Goal: Communication & Community: Participate in discussion

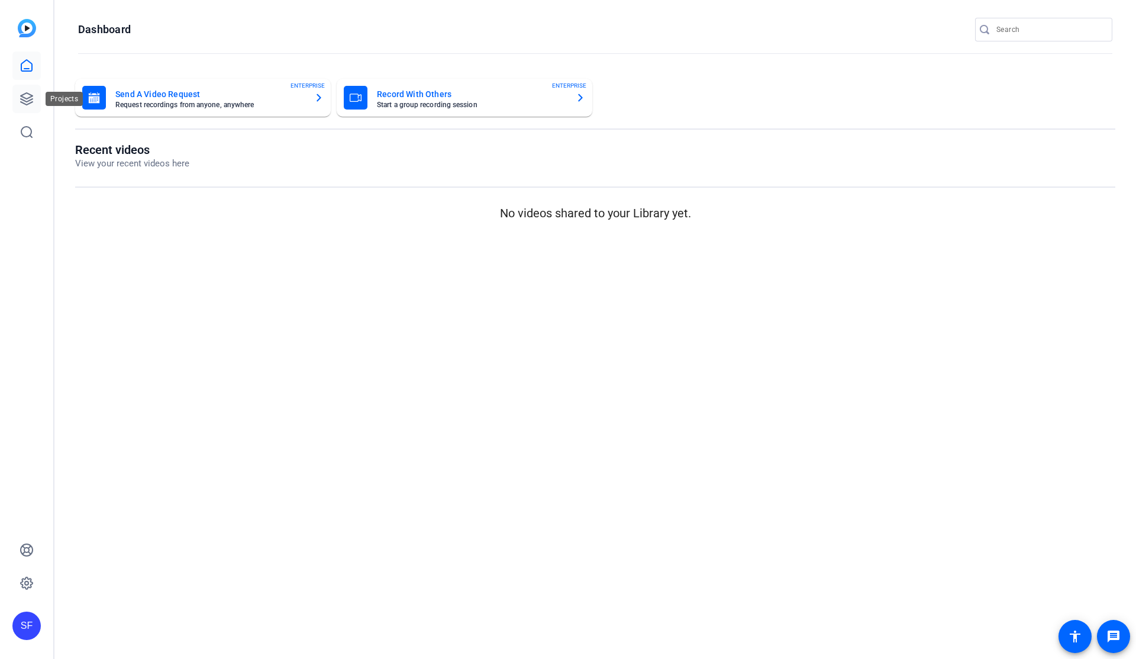
click at [23, 102] on icon at bounding box center [27, 99] width 12 height 12
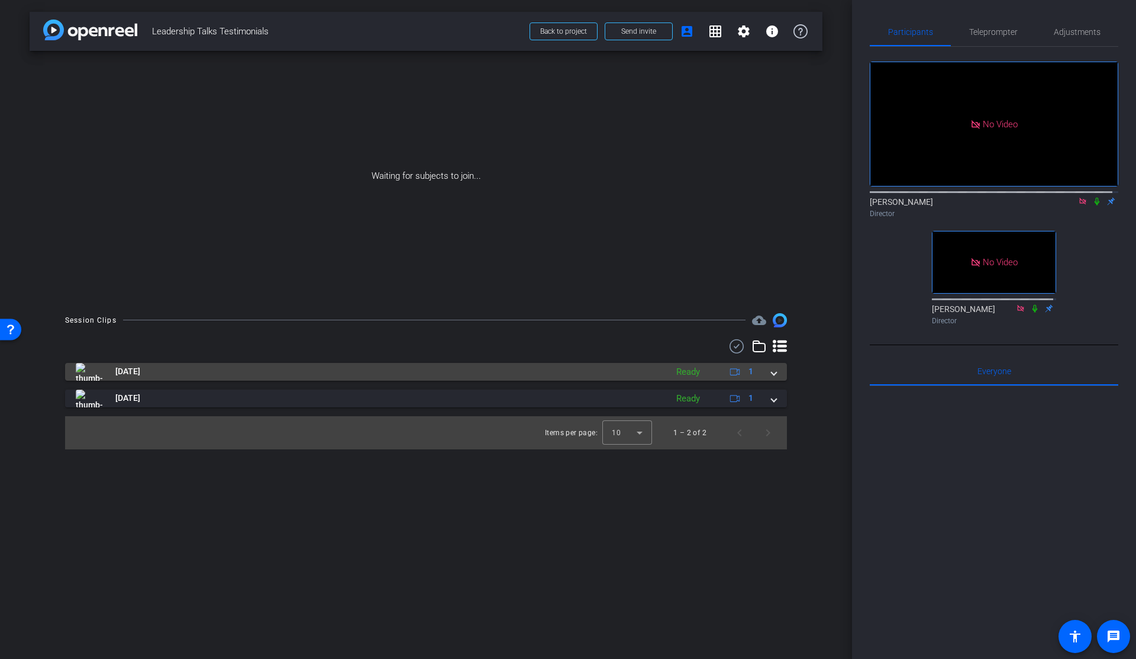
click at [774, 367] on span at bounding box center [774, 371] width 5 height 12
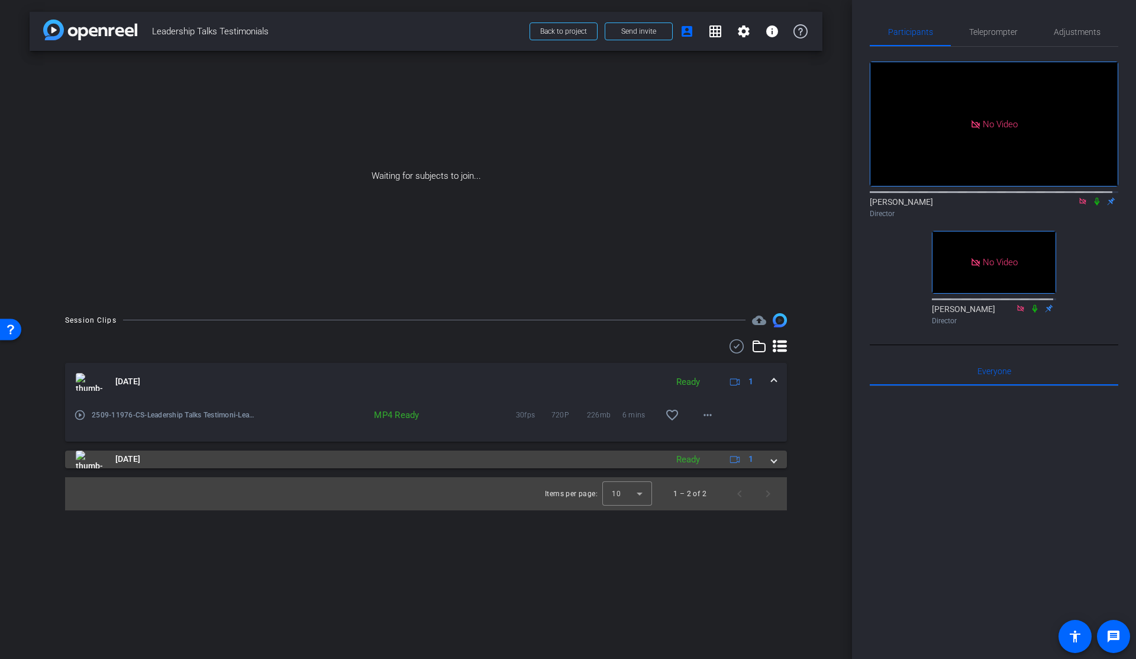
click at [771, 458] on div "Oct 8, 2025 Ready 1" at bounding box center [424, 459] width 696 height 18
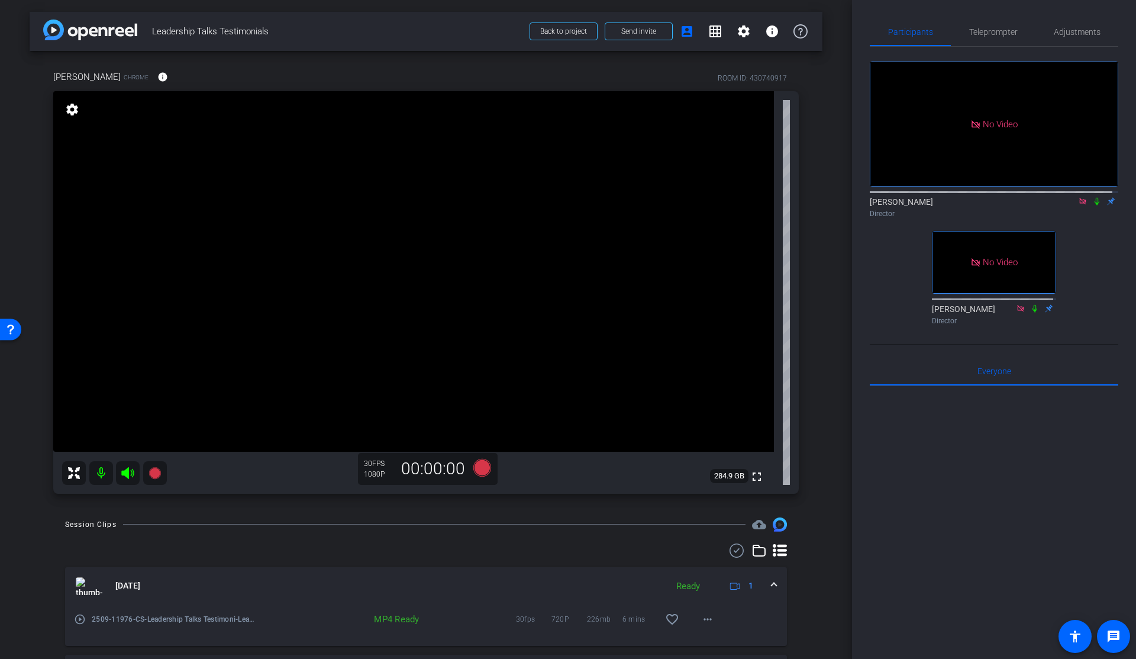
click at [1095, 198] on icon at bounding box center [1097, 202] width 5 height 8
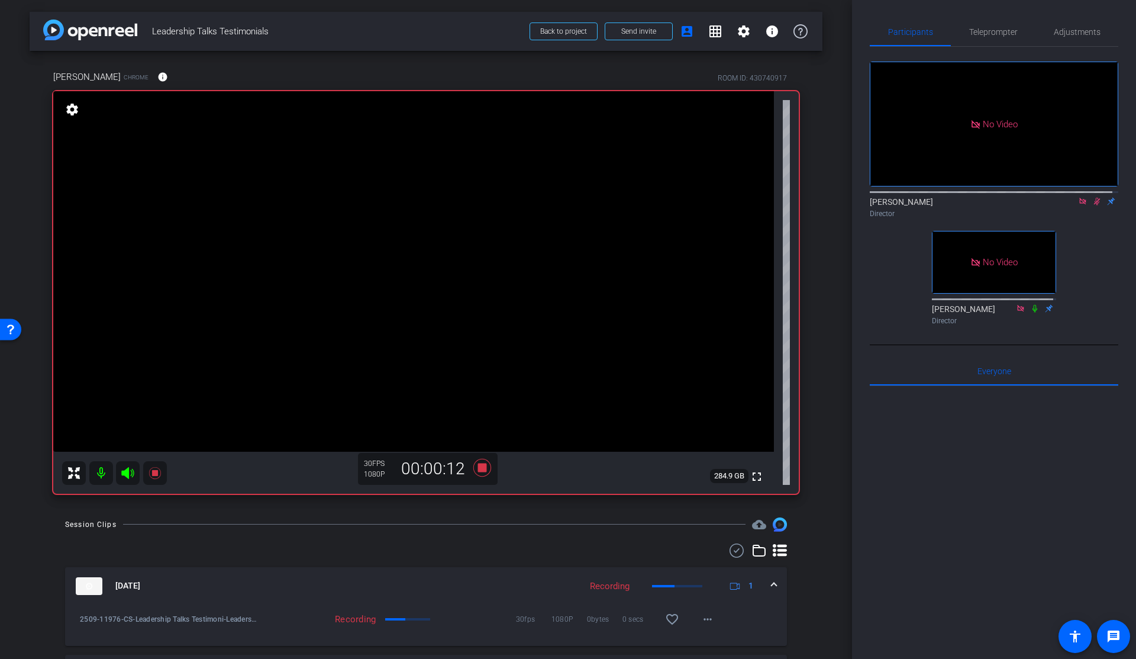
click at [1092, 197] on icon at bounding box center [1096, 201] width 9 height 8
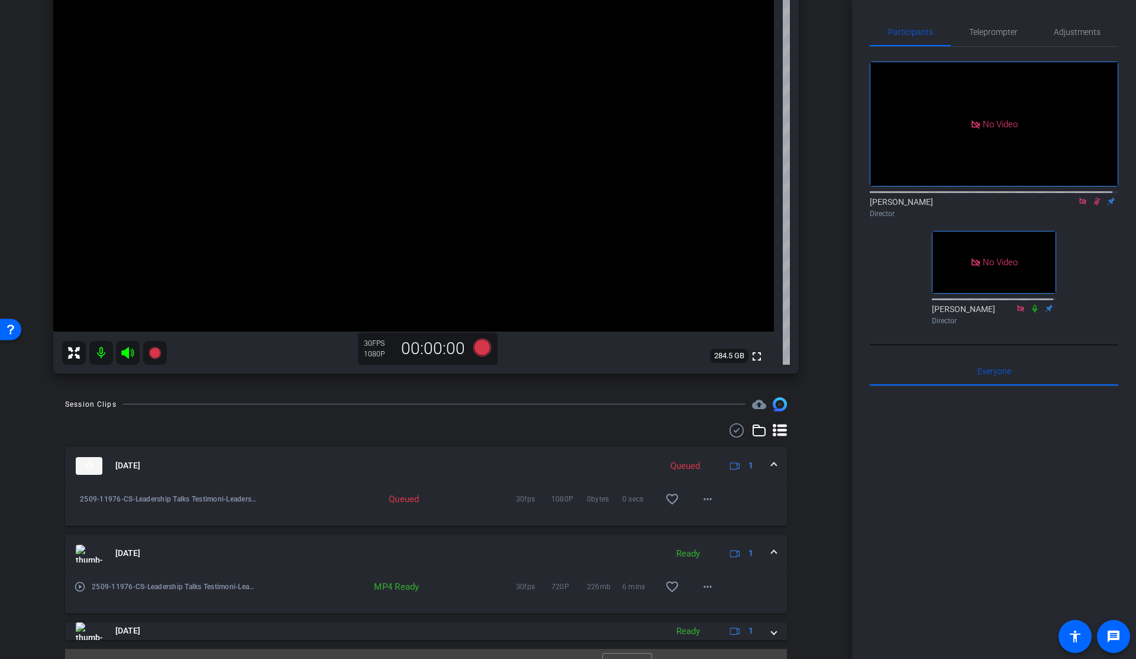
scroll to position [143, 0]
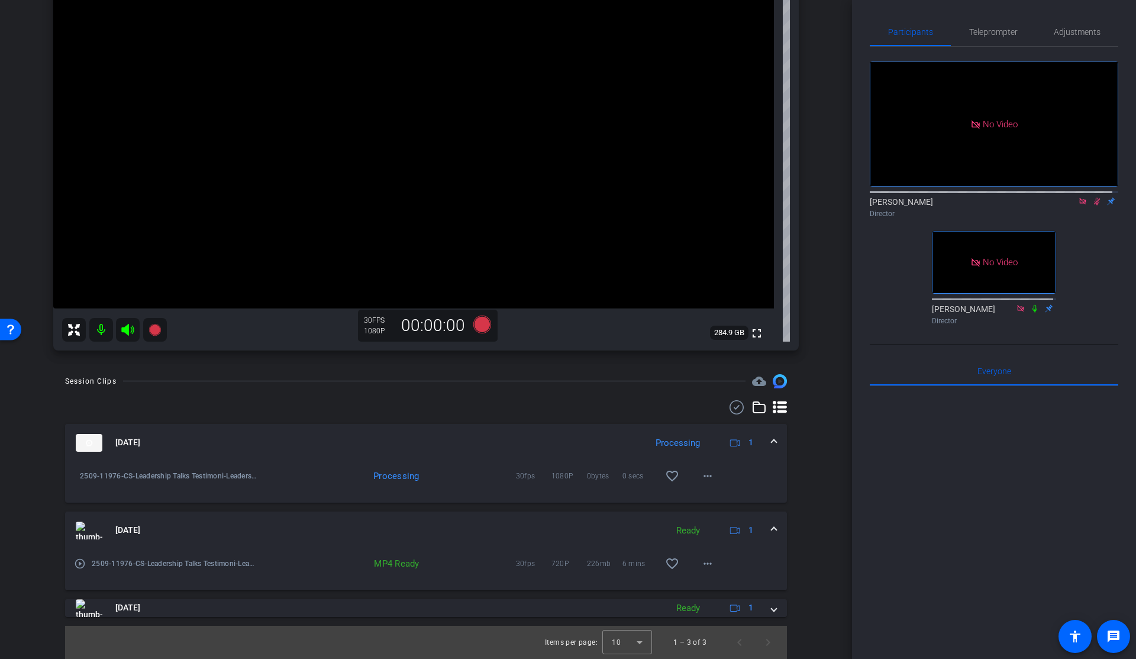
click at [1094, 198] on icon at bounding box center [1097, 202] width 7 height 8
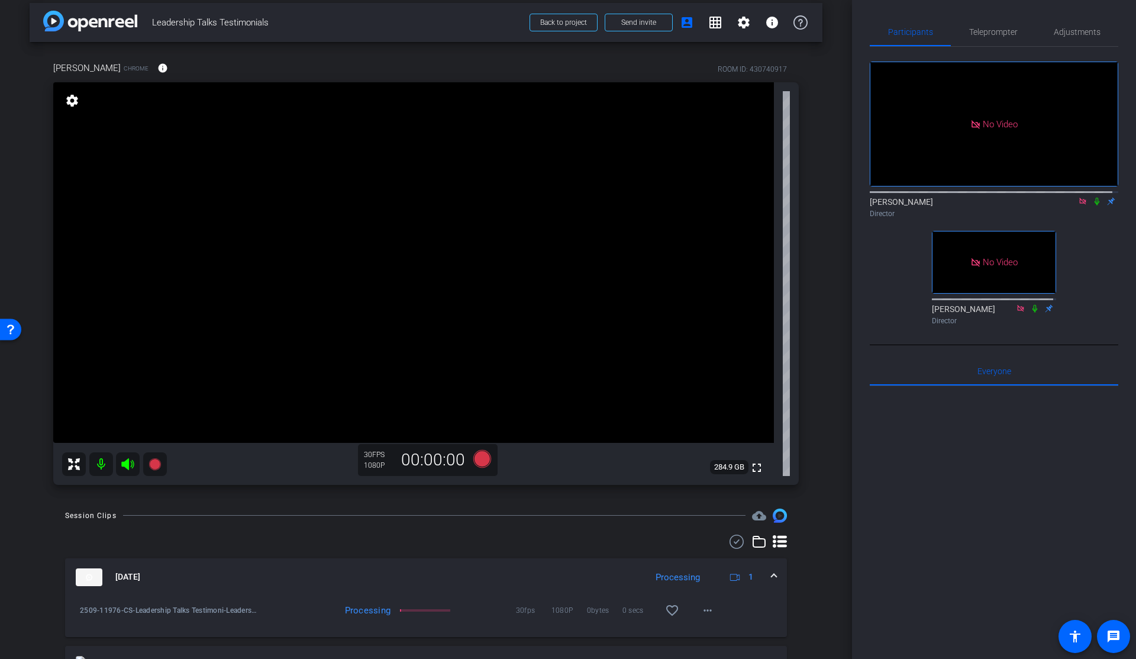
scroll to position [0, 0]
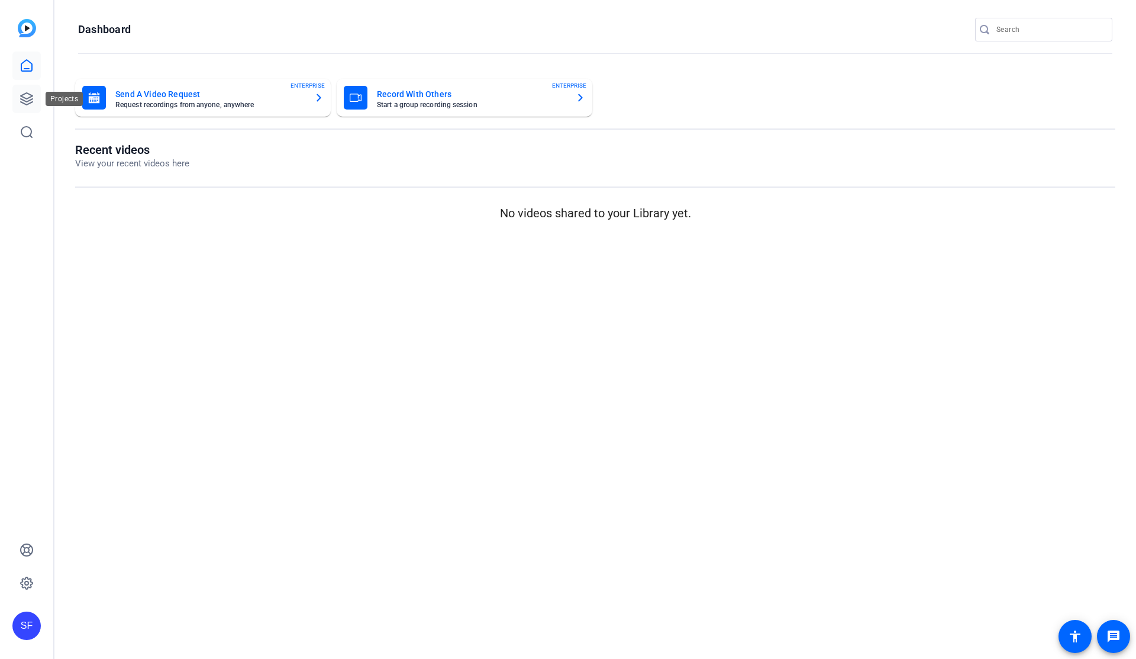
click at [25, 96] on icon at bounding box center [27, 99] width 14 height 14
